Goal: Task Accomplishment & Management: Use online tool/utility

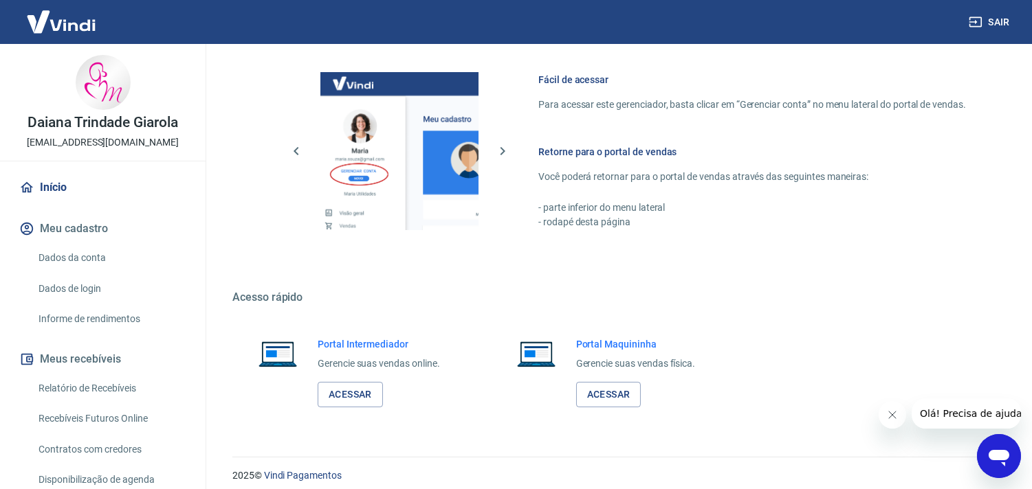
scroll to position [596, 0]
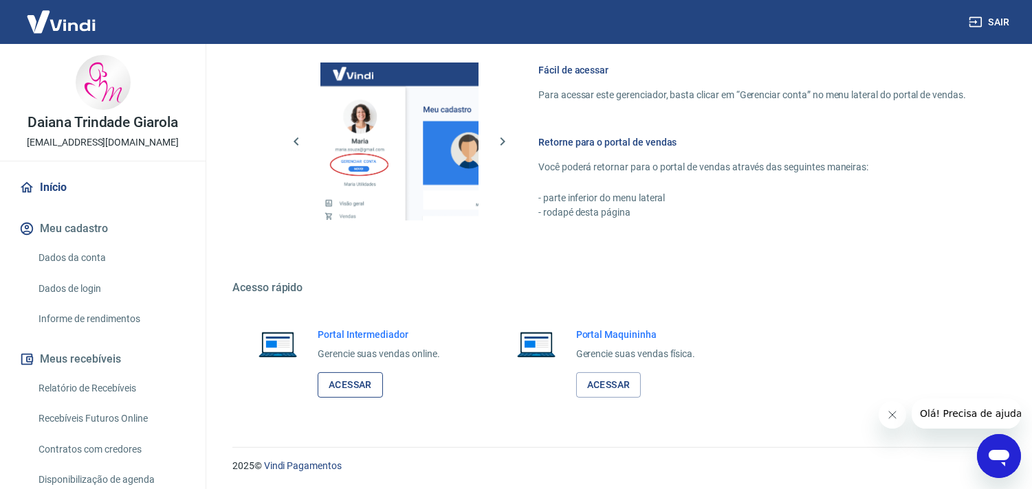
click at [349, 375] on link "Acessar" at bounding box center [350, 385] width 65 height 25
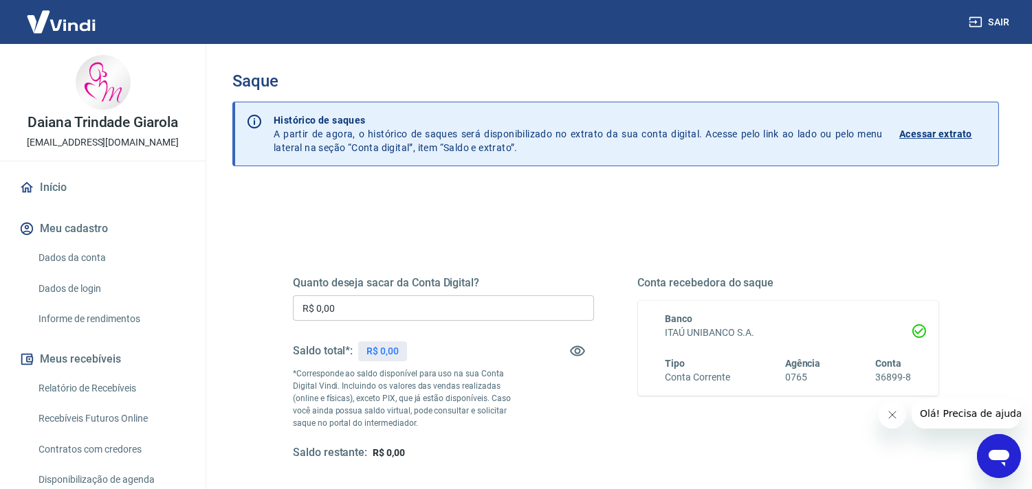
click at [275, 321] on div "Quanto deseja sacar da Conta Digital? R$ 0,00 ​ Saldo total*: R$ 0,00 *Correspo…" at bounding box center [616, 376] width 712 height 320
